Goal: Use online tool/utility: Utilize a website feature to perform a specific function

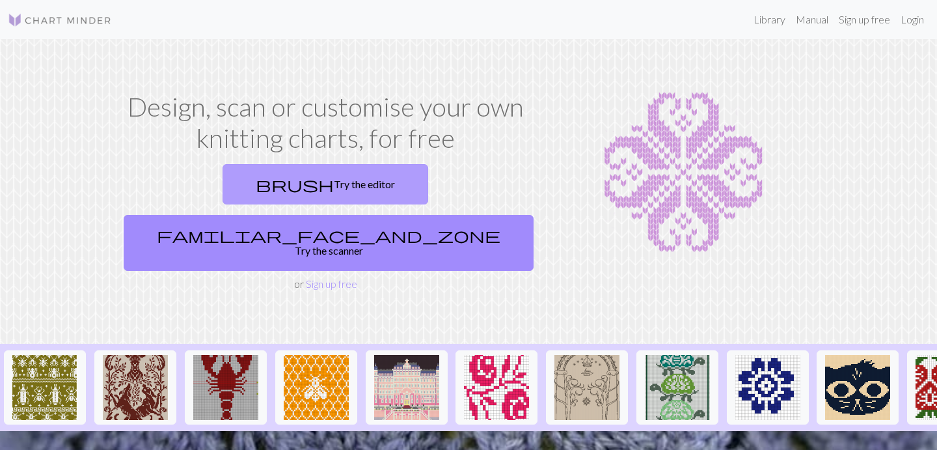
click at [239, 186] on link "brush Try the editor" at bounding box center [326, 184] width 206 height 40
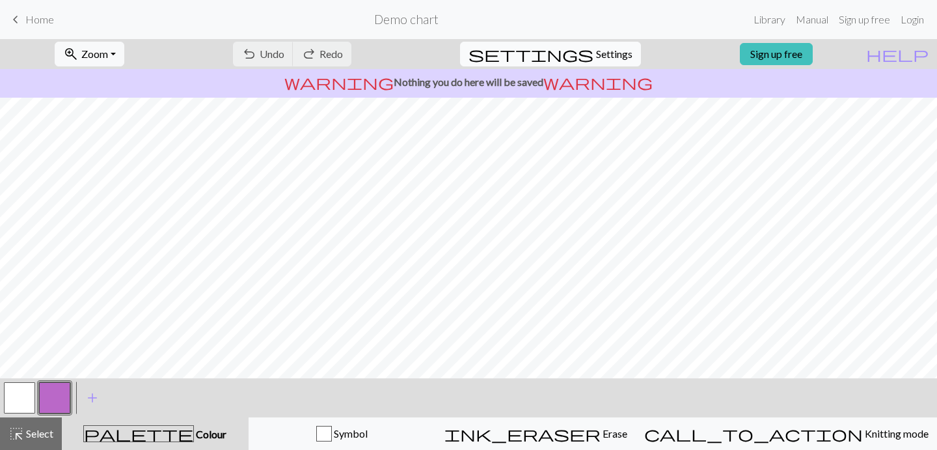
click at [583, 48] on button "settings Settings" at bounding box center [550, 54] width 181 height 25
select select "aran"
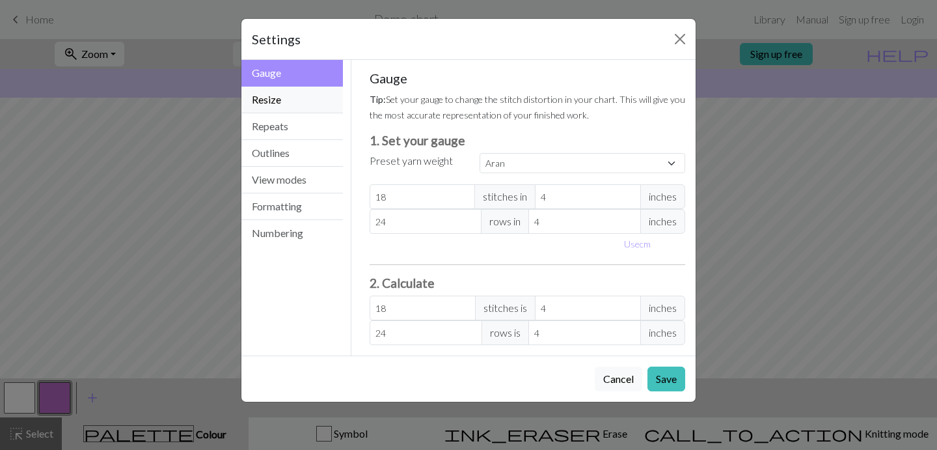
click at [260, 95] on button "Resize" at bounding box center [293, 100] width 102 height 27
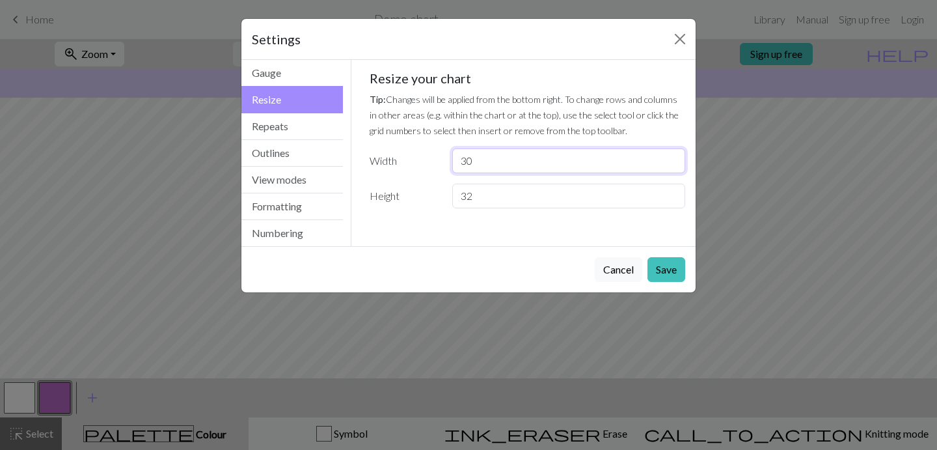
click at [492, 162] on input "30" at bounding box center [568, 160] width 233 height 25
type input "3"
type input "40"
click at [661, 274] on button "Save" at bounding box center [667, 269] width 38 height 25
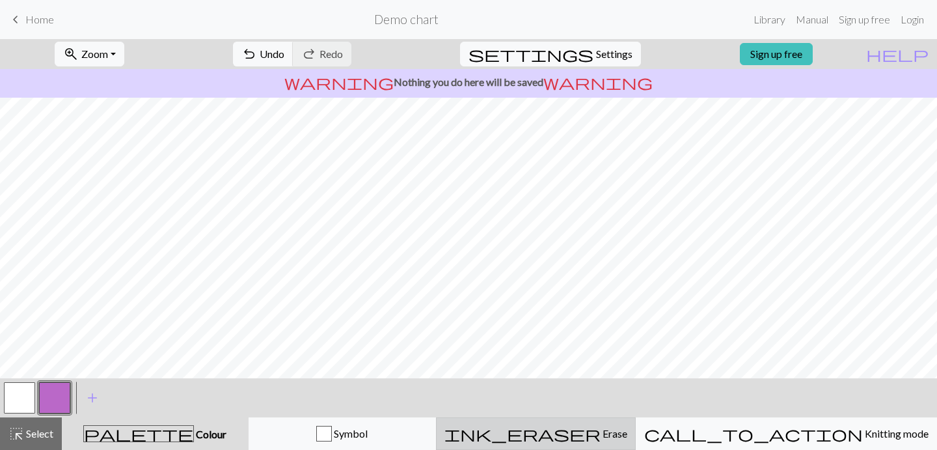
click at [586, 431] on div "ink_eraser Erase Erase" at bounding box center [536, 434] width 183 height 16
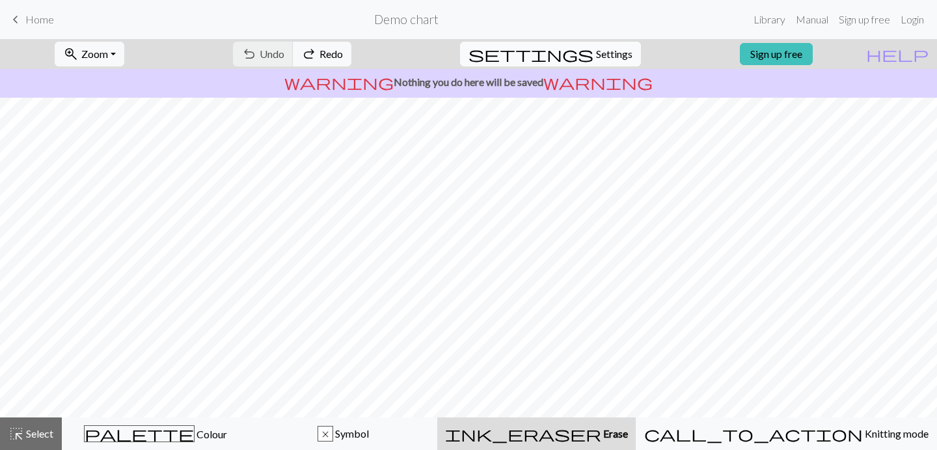
click at [605, 54] on span "Settings" at bounding box center [614, 54] width 36 height 16
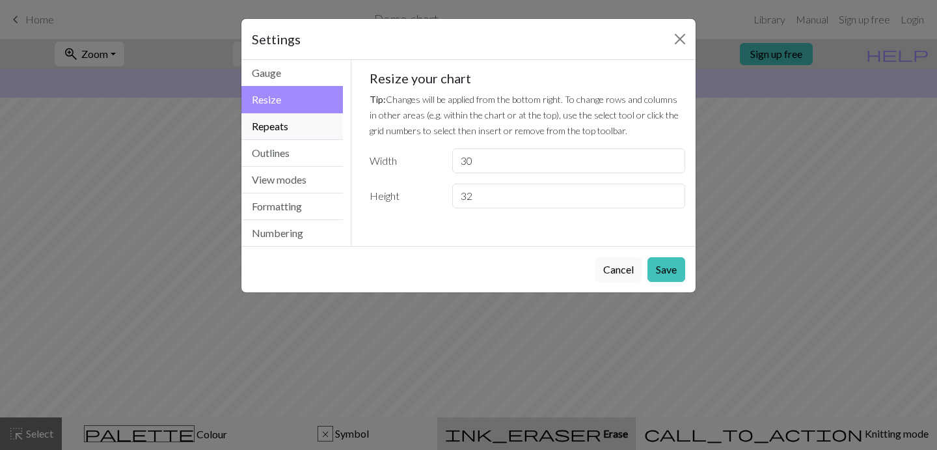
click at [284, 124] on button "Repeats" at bounding box center [293, 126] width 102 height 27
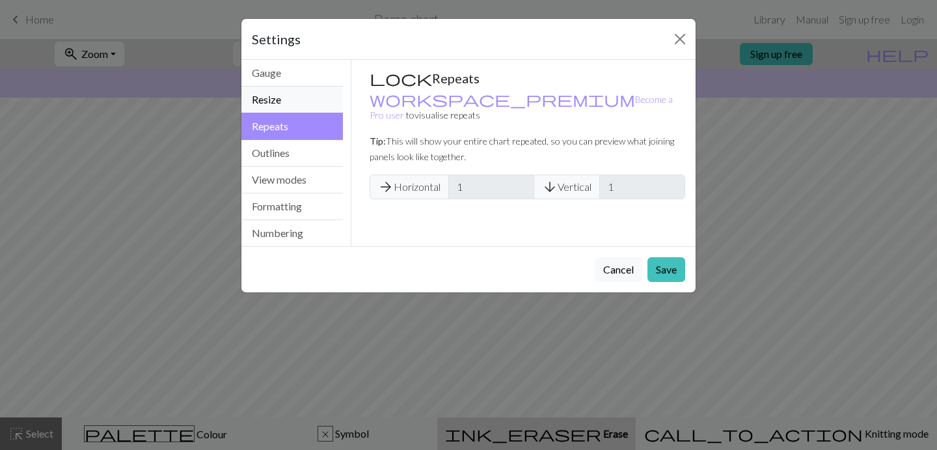
click at [291, 104] on button "Resize" at bounding box center [293, 100] width 102 height 27
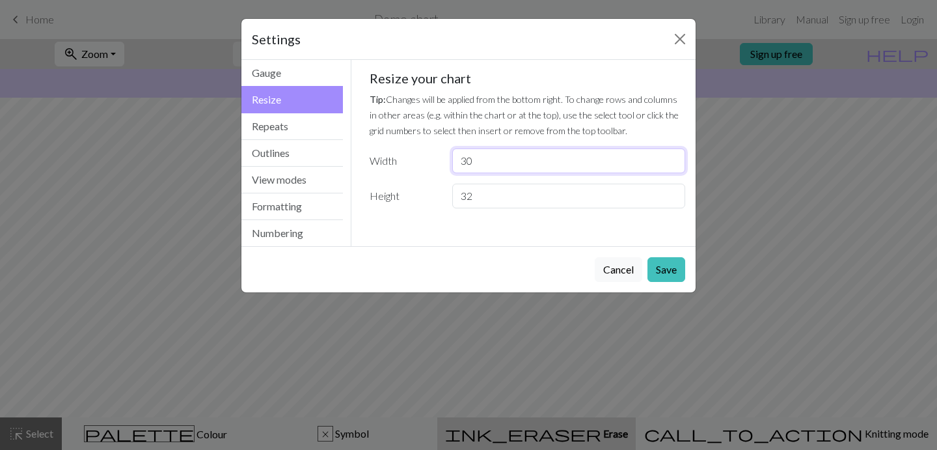
click at [480, 164] on input "30" at bounding box center [568, 160] width 233 height 25
type input "3"
type input "40"
click at [669, 271] on button "Save" at bounding box center [667, 269] width 38 height 25
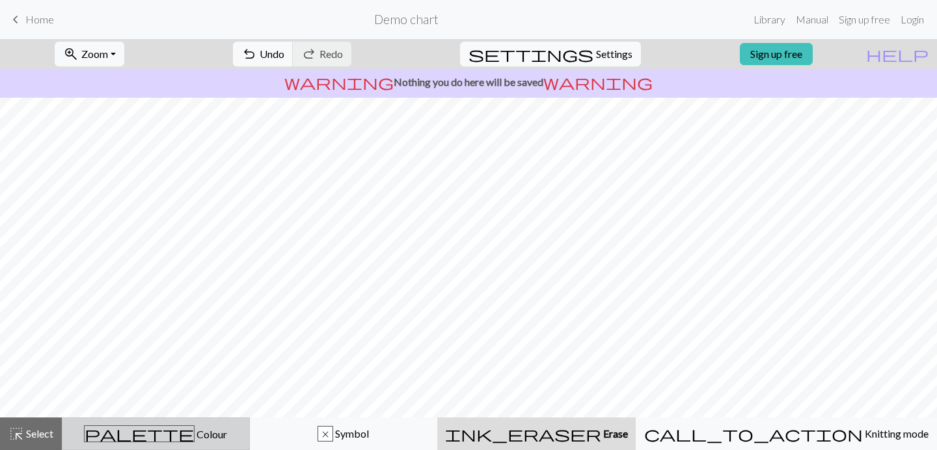
click at [195, 432] on span "Colour" at bounding box center [211, 434] width 33 height 12
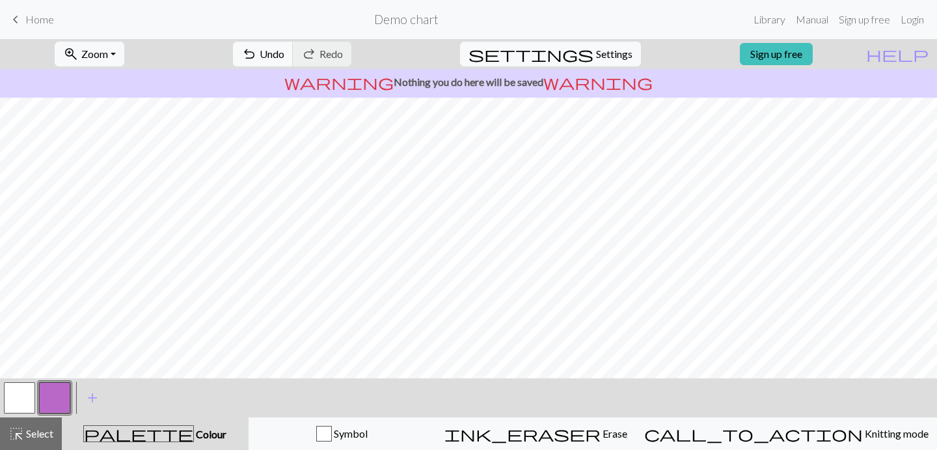
click at [20, 401] on button "button" at bounding box center [19, 397] width 31 height 31
click at [91, 395] on span "add" at bounding box center [93, 398] width 16 height 18
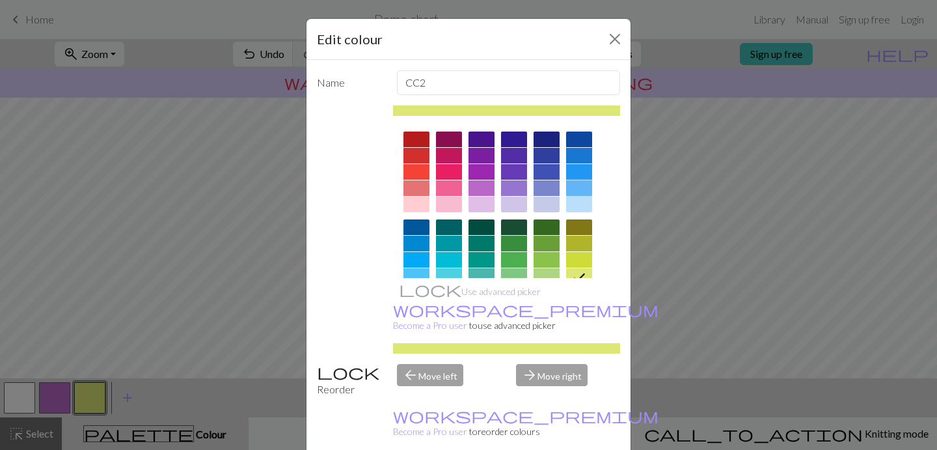
click at [583, 184] on div at bounding box center [579, 188] width 26 height 16
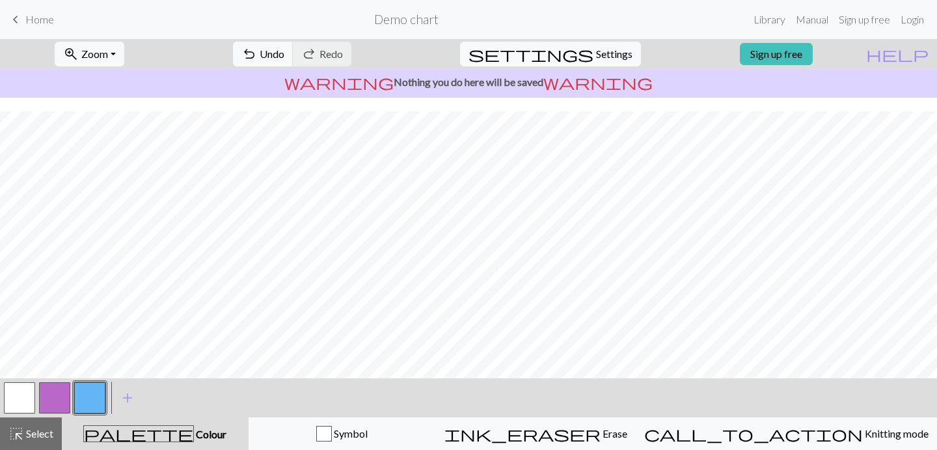
scroll to position [0, 0]
click at [33, 399] on button "button" at bounding box center [19, 397] width 31 height 31
click at [93, 394] on button "button" at bounding box center [89, 397] width 31 height 31
click at [125, 400] on span "add" at bounding box center [128, 398] width 16 height 18
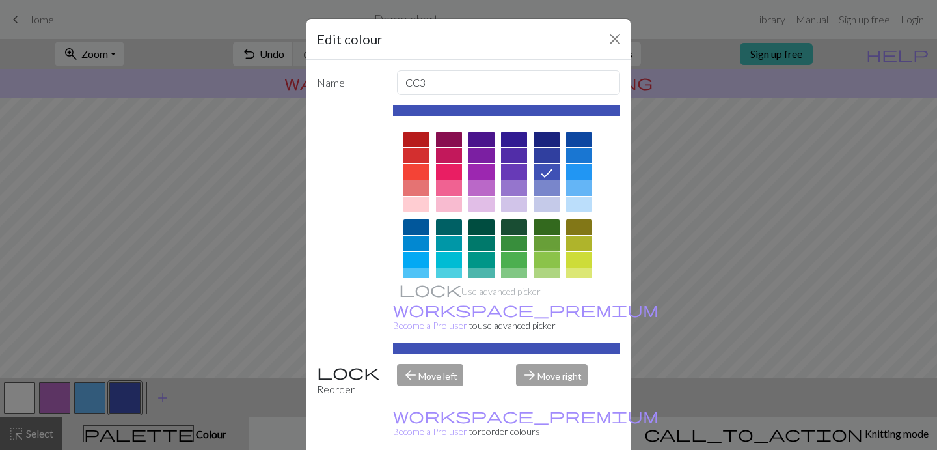
click at [549, 258] on div at bounding box center [547, 260] width 26 height 16
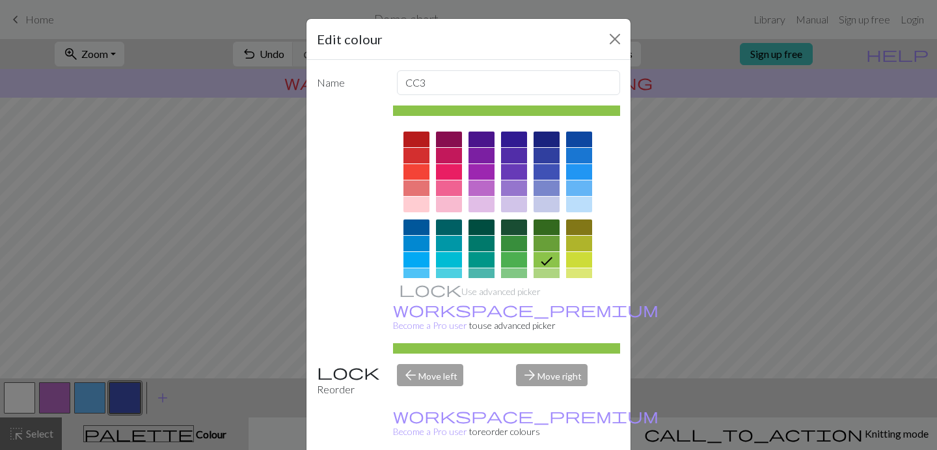
click at [234, 249] on div "Edit colour Name CC3 Use advanced picker workspace_premium Become a Pro user to…" at bounding box center [468, 225] width 937 height 450
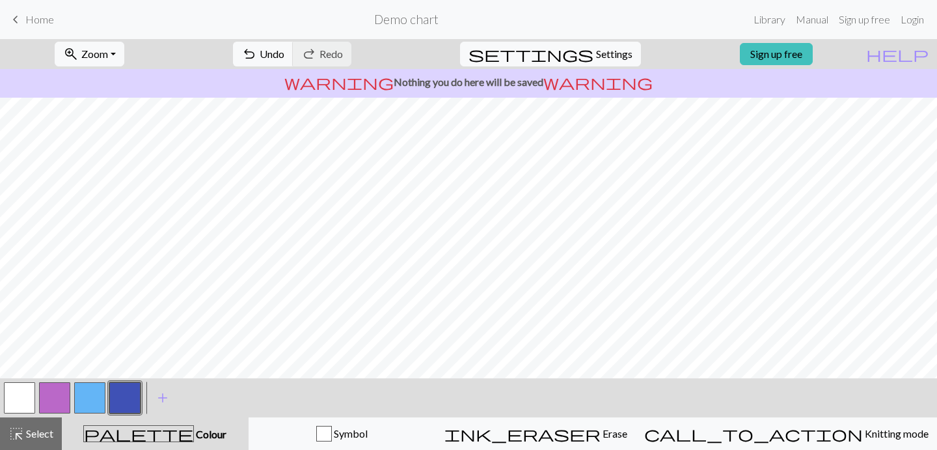
click at [124, 396] on button "button" at bounding box center [124, 397] width 31 height 31
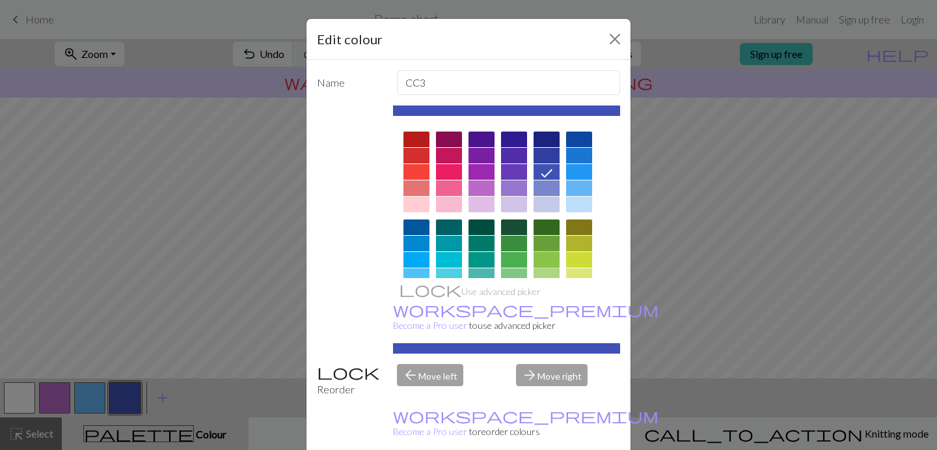
click at [553, 260] on div at bounding box center [547, 260] width 26 height 16
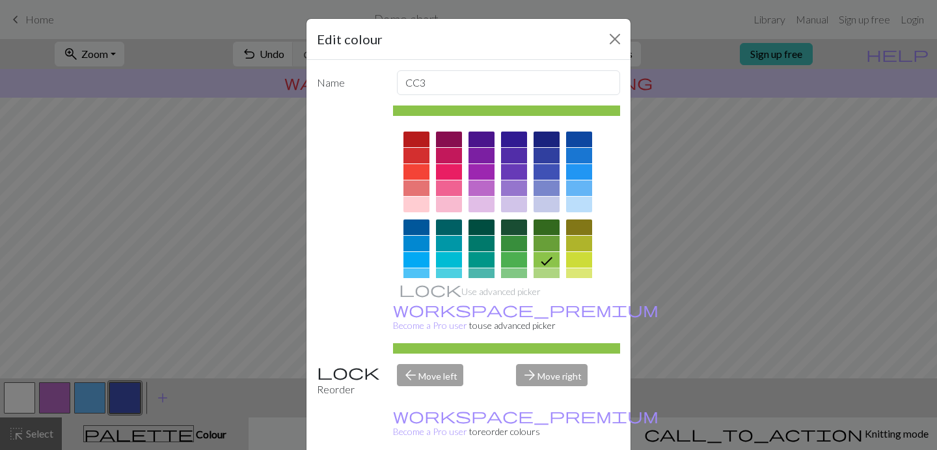
click at [544, 274] on div at bounding box center [547, 276] width 26 height 16
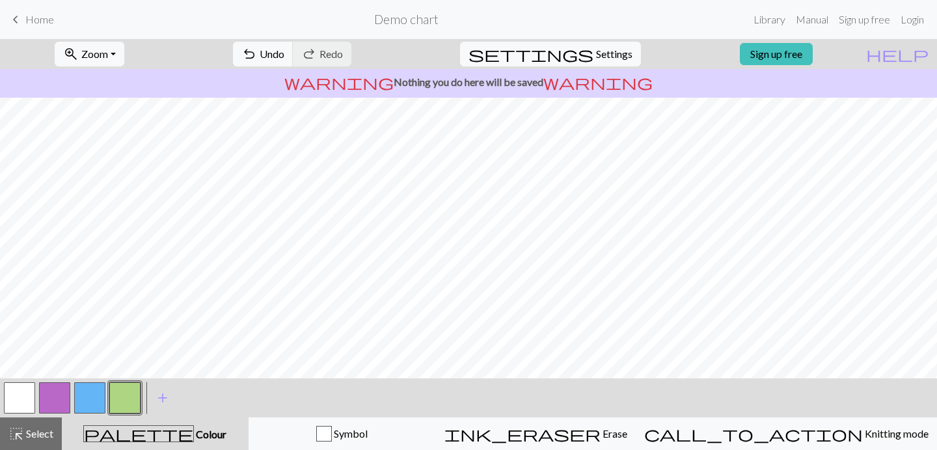
click at [91, 396] on button "button" at bounding box center [89, 397] width 31 height 31
click at [22, 394] on button "button" at bounding box center [19, 397] width 31 height 31
click at [92, 397] on button "button" at bounding box center [89, 397] width 31 height 31
click at [15, 398] on button "button" at bounding box center [19, 397] width 31 height 31
click at [90, 399] on button "button" at bounding box center [89, 397] width 31 height 31
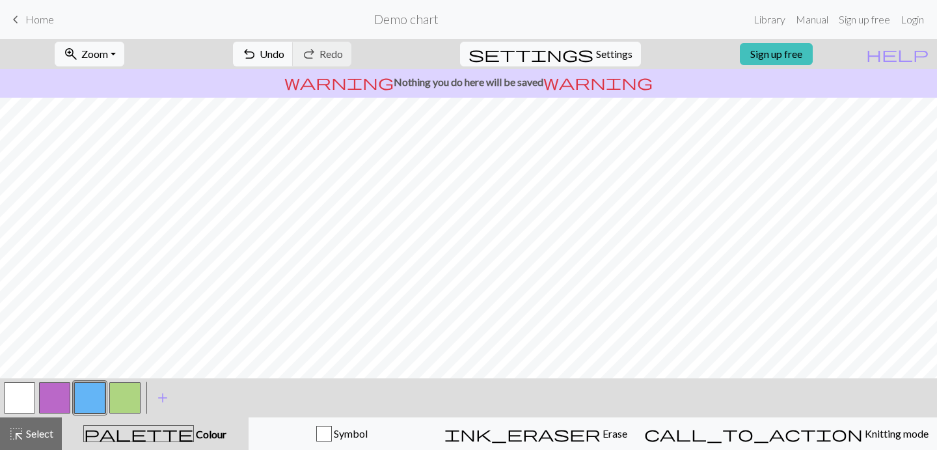
click at [30, 395] on button "button" at bounding box center [19, 397] width 31 height 31
click at [92, 403] on button "button" at bounding box center [89, 397] width 31 height 31
click at [14, 401] on button "button" at bounding box center [19, 397] width 31 height 31
click at [89, 400] on button "button" at bounding box center [89, 397] width 31 height 31
click at [596, 56] on span "Settings" at bounding box center [614, 54] width 36 height 16
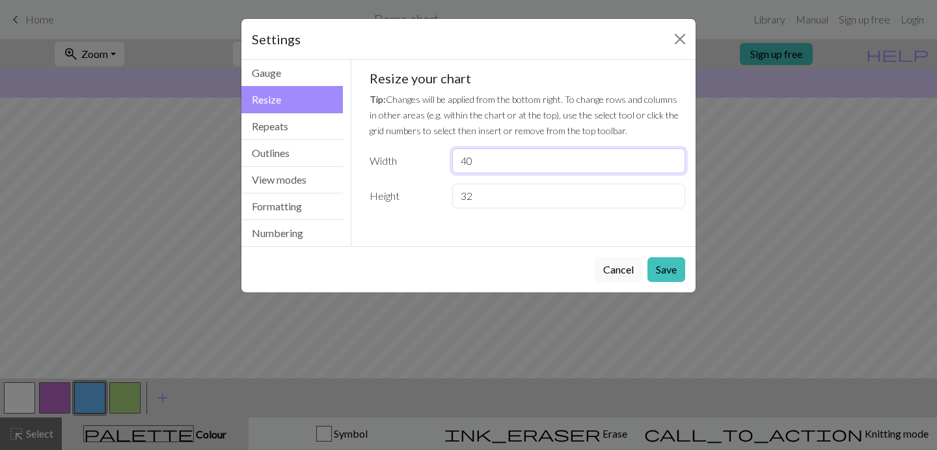
click at [496, 162] on input "40" at bounding box center [568, 160] width 233 height 25
type input "4"
type input "39"
click at [666, 271] on button "Save" at bounding box center [667, 269] width 38 height 25
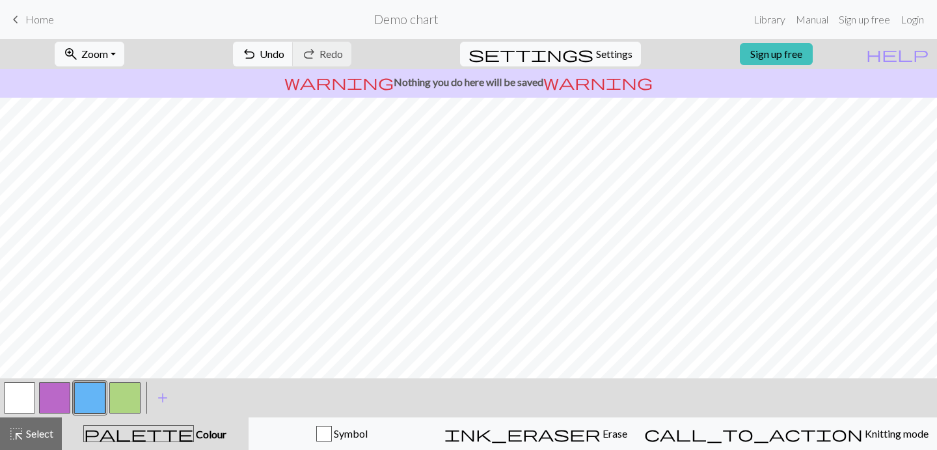
click at [117, 397] on button "button" at bounding box center [124, 397] width 31 height 31
click at [94, 398] on button "button" at bounding box center [89, 397] width 31 height 31
click at [119, 402] on button "button" at bounding box center [124, 397] width 31 height 31
